Goal: Check status

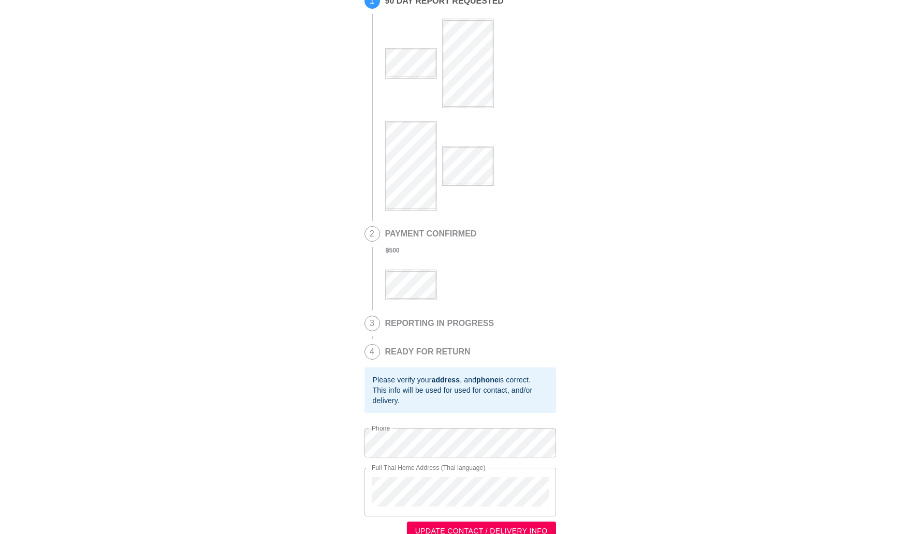
scroll to position [69, 0]
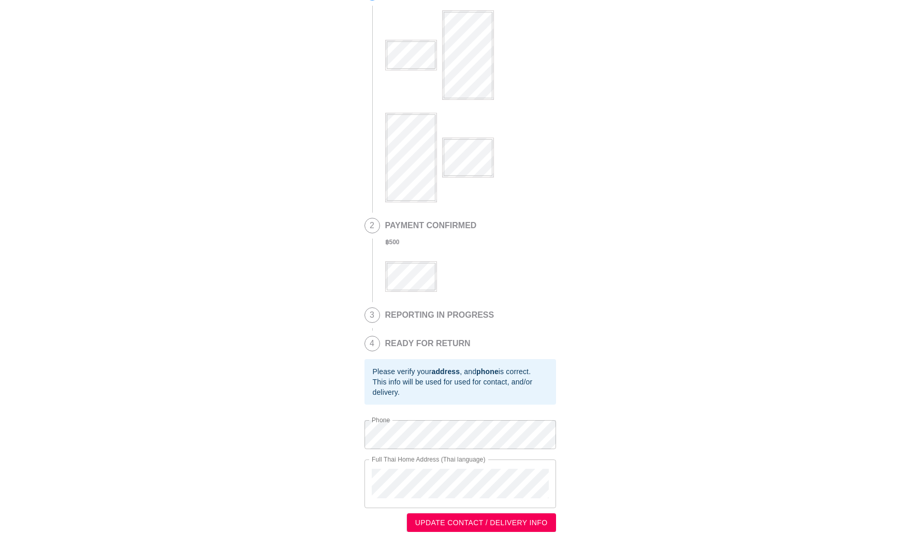
scroll to position [69, 0]
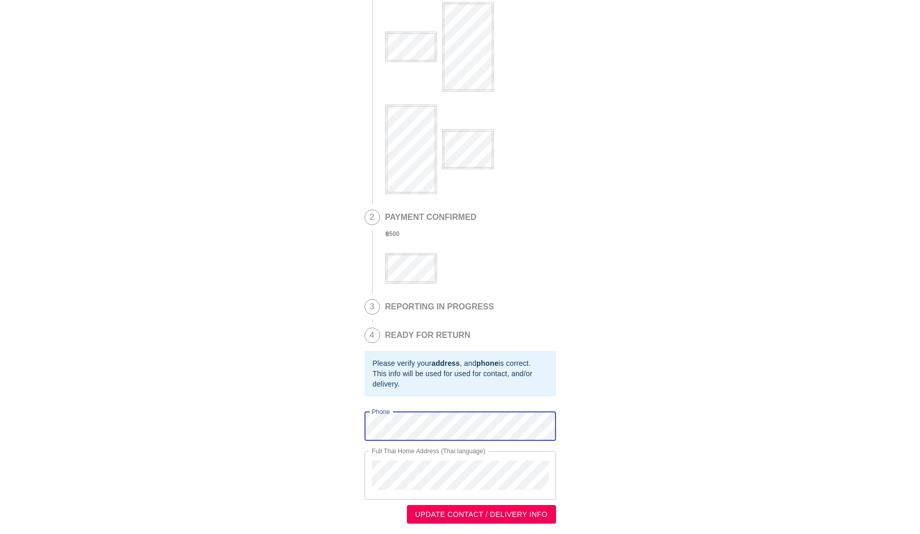
click at [358, 425] on div "This is a secure link , and your information is safe . 1 90 DAY REPORT REQUESTE…" at bounding box center [459, 234] width 899 height 580
